Goal: Use online tool/utility: Utilize a website feature to perform a specific function

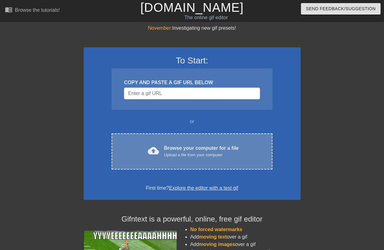
click at [229, 155] on div "Upload a file from your computer" at bounding box center [201, 155] width 75 height 6
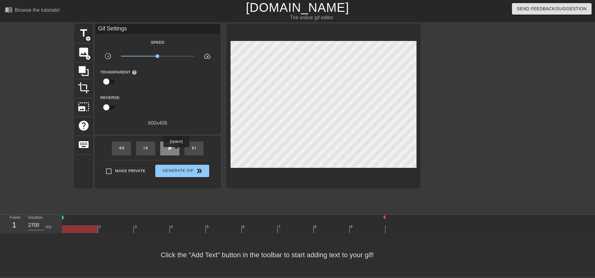
click at [176, 151] on div "play_arrow" at bounding box center [169, 148] width 19 height 14
click at [328, 226] on div at bounding box center [223, 229] width 323 height 8
click at [369, 227] on div at bounding box center [223, 229] width 323 height 8
click at [85, 49] on span "image" at bounding box center [84, 52] width 12 height 12
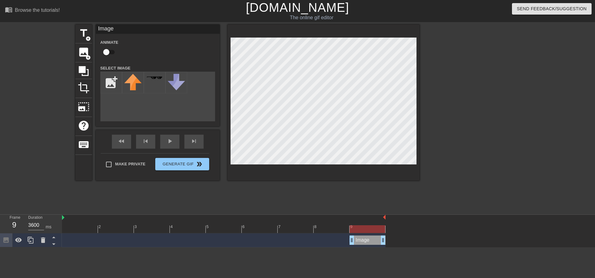
drag, startPoint x: 351, startPoint y: 240, endPoint x: 398, endPoint y: 240, distance: 47.4
click at [416, 240] on div "Image drag_handle drag_handle" at bounding box center [328, 240] width 533 height 14
drag, startPoint x: 384, startPoint y: 240, endPoint x: 449, endPoint y: 239, distance: 65.1
click at [449, 239] on div "Image drag_handle drag_handle" at bounding box center [328, 240] width 533 height 14
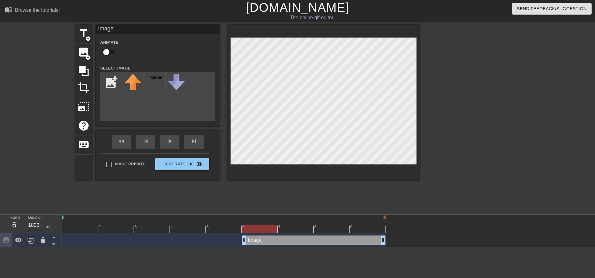
type input "3600"
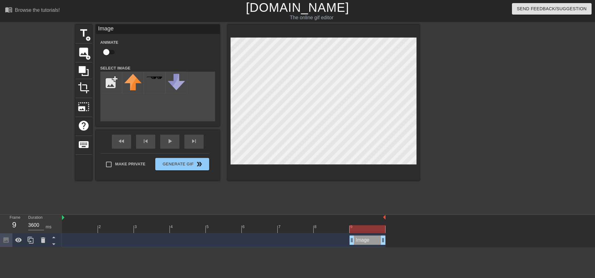
drag, startPoint x: 350, startPoint y: 240, endPoint x: 406, endPoint y: 232, distance: 56.0
click at [406, 232] on div "2 3 4 5 6 7 8 9 Image drag_handle drag_handle" at bounding box center [328, 230] width 533 height 33
